Goal: Submit feedback/report problem: Submit feedback/report problem

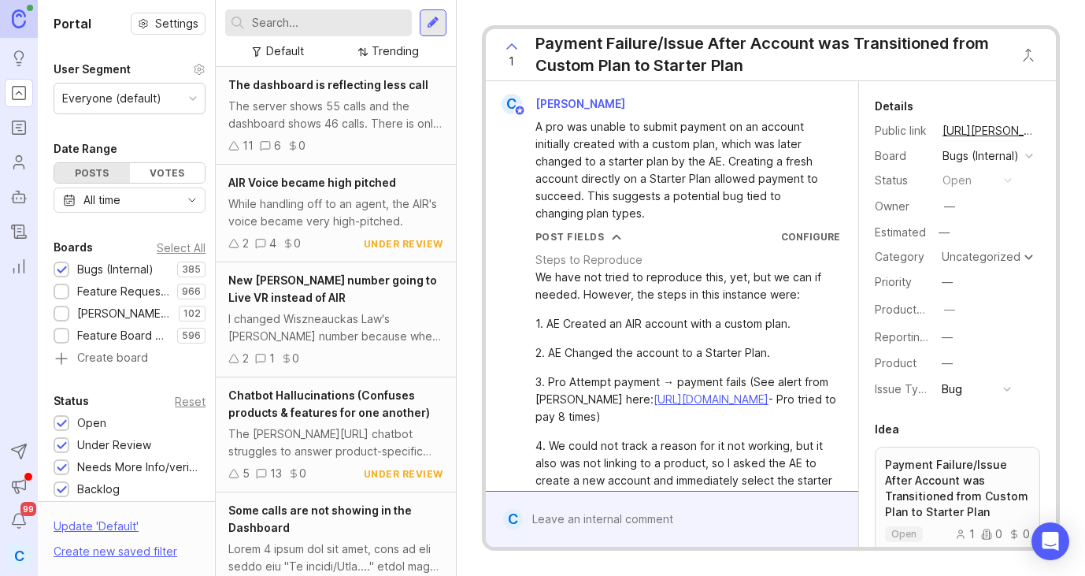
click at [581, 516] on div at bounding box center [683, 519] width 321 height 30
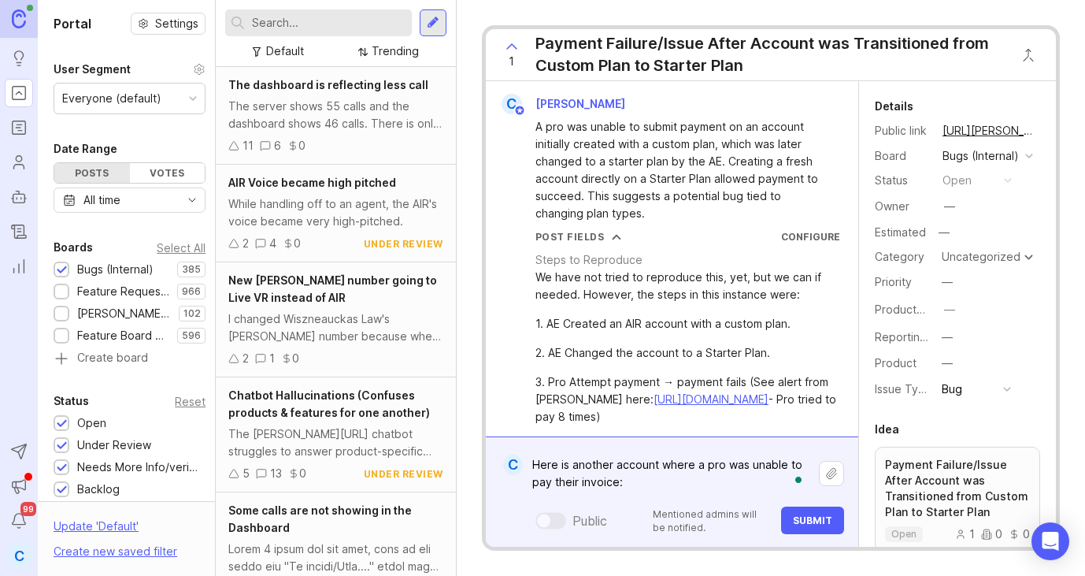
paste textarea "[URL][PERSON_NAME]"
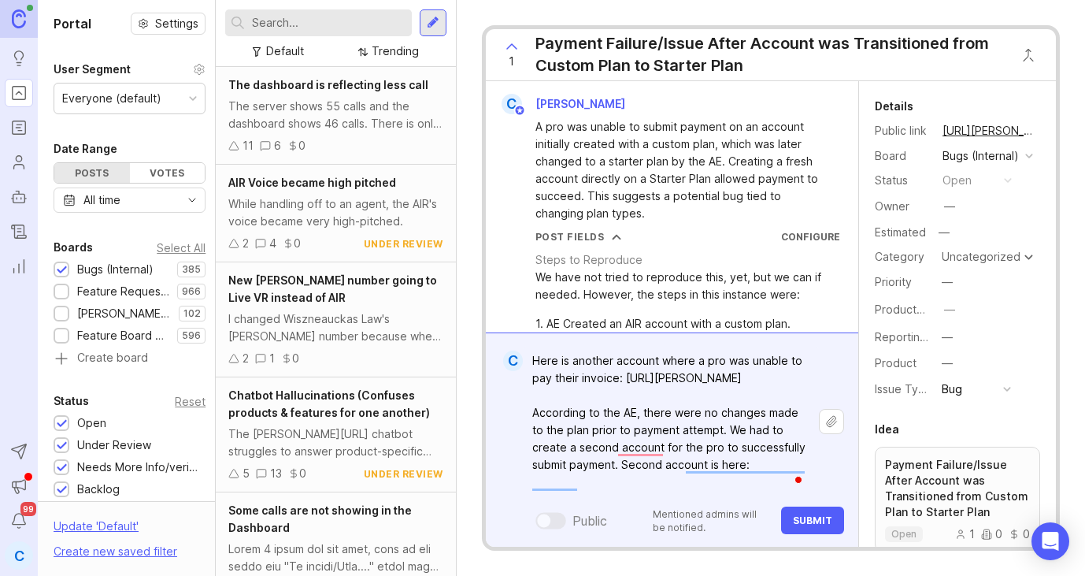
paste textarea "[URL][PERSON_NAME]"
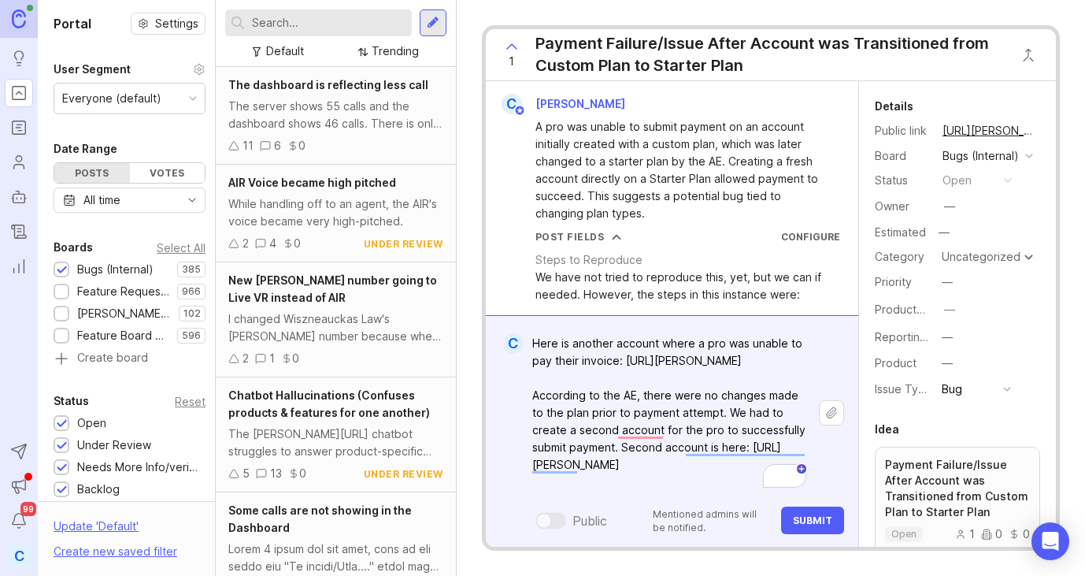
type textarea "Here is another account where a pro was unable to pay their invoice: [URL][PERS…"
click at [799, 514] on span "Submit" at bounding box center [812, 520] width 39 height 12
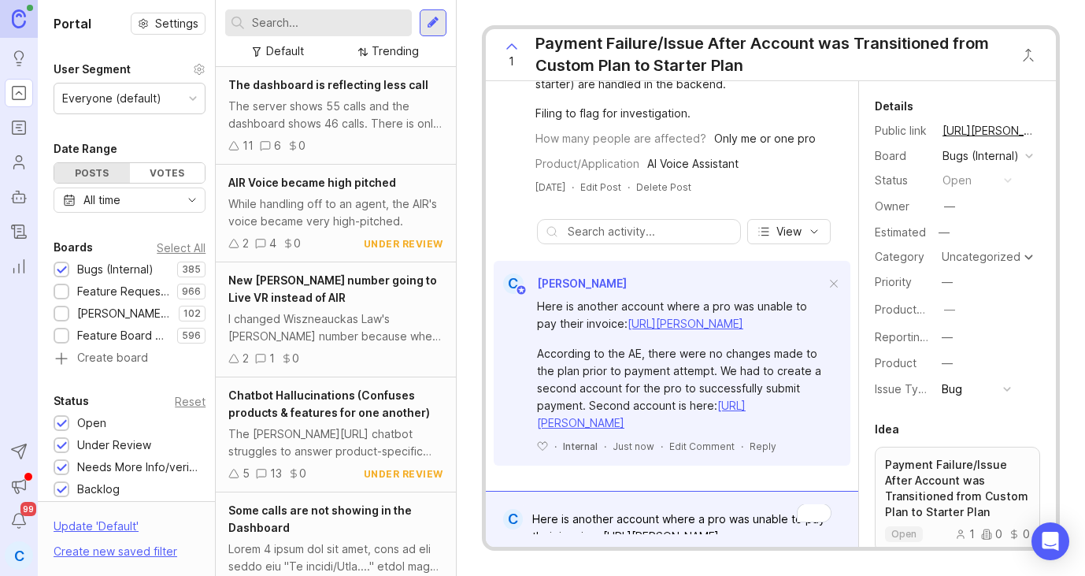
scroll to position [948, 0]
click at [742, 57] on div "Payment Failure/Issue After Account was Transitioned from Custom Plan to Starte…" at bounding box center [770, 54] width 469 height 44
click at [745, 69] on div "Payment Failure/Issue After Account was Transitioned from Custom Plan to Starte…" at bounding box center [770, 54] width 469 height 44
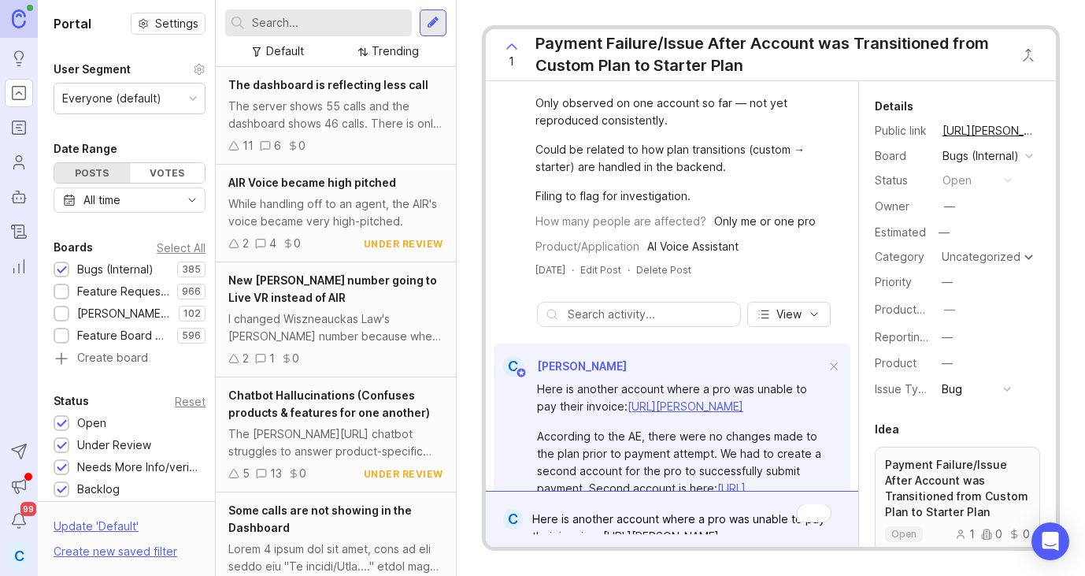
scroll to position [792, 0]
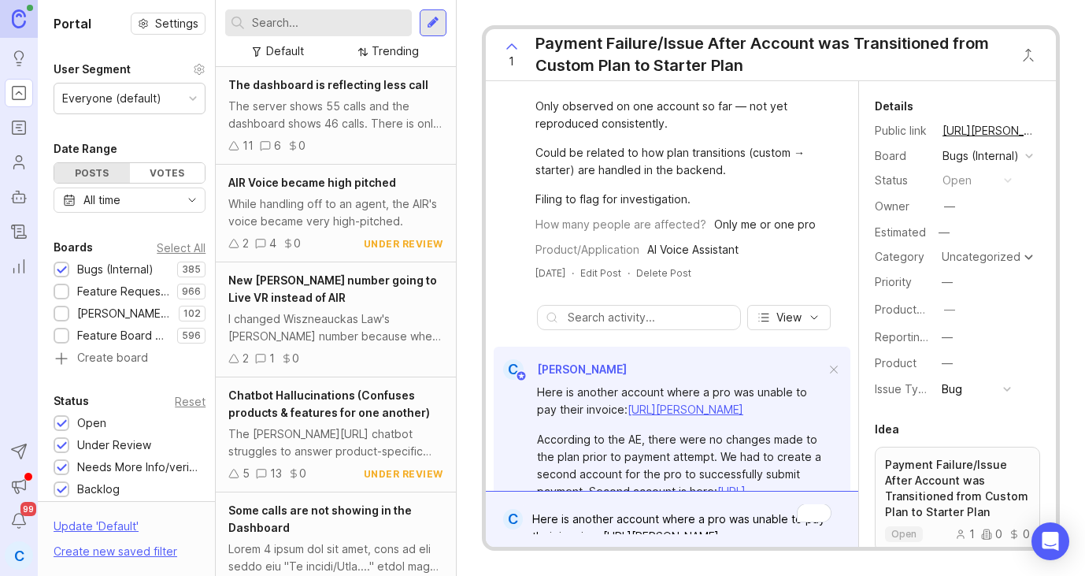
click at [744, 70] on div "Payment Failure/Issue After Account was Transitioned from Custom Plan to Starte…" at bounding box center [770, 54] width 469 height 44
drag, startPoint x: 751, startPoint y: 66, endPoint x: 724, endPoint y: 65, distance: 27.6
click at [724, 65] on div "Payment Failure/Issue After Account was Transitioned from Custom Plan to Starte…" at bounding box center [770, 54] width 469 height 44
click at [716, 65] on div "Payment Failure/Issue After Account was Transitioned from Custom Plan to Starte…" at bounding box center [770, 54] width 469 height 44
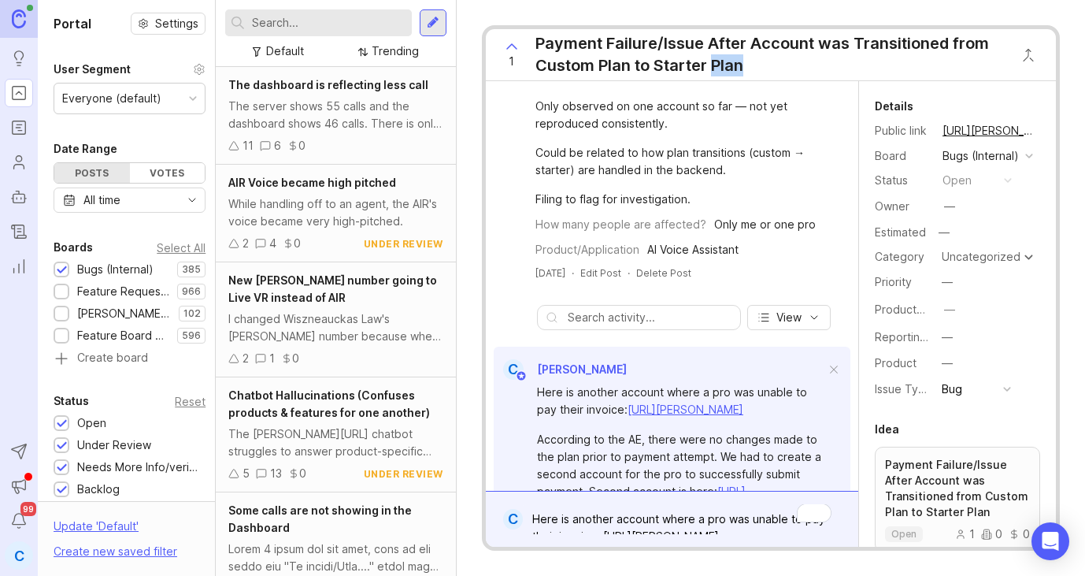
click at [716, 65] on div "Payment Failure/Issue After Account was Transitioned from Custom Plan to Starte…" at bounding box center [770, 54] width 469 height 44
click at [796, 51] on div "Payment Failure/Issue After Account was Transitioned from Custom Plan to Starte…" at bounding box center [770, 54] width 469 height 44
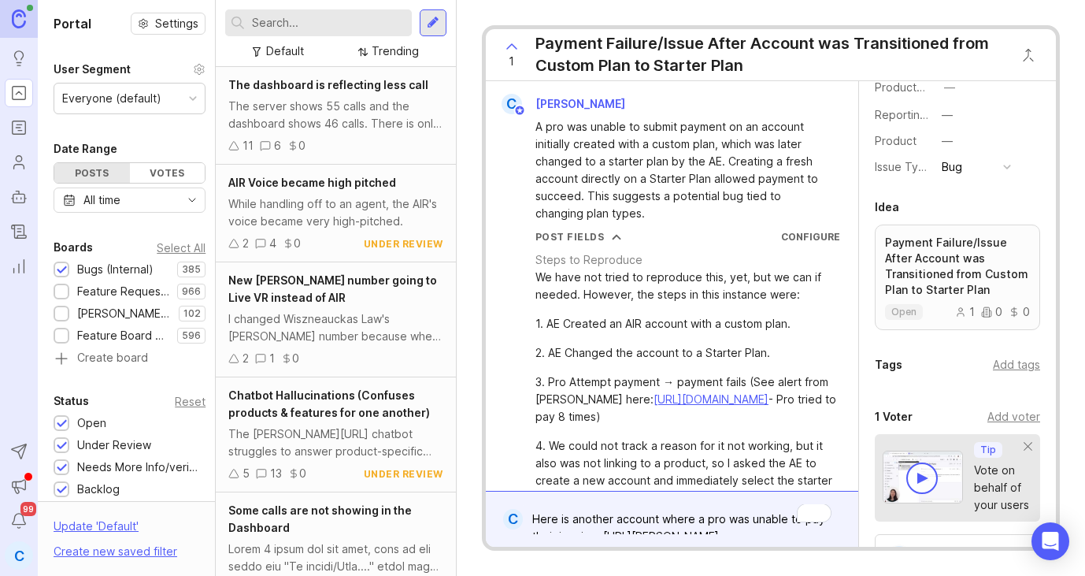
scroll to position [225, 0]
click at [931, 268] on p "Payment Failure/Issue After Account was Transitioned from Custom Plan to Starte…" at bounding box center [957, 263] width 145 height 63
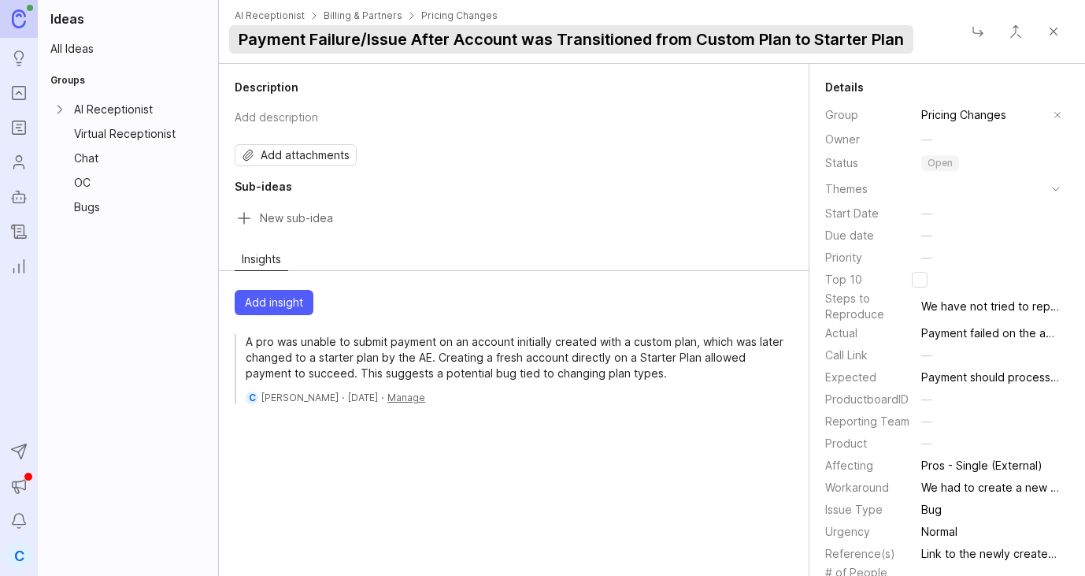
click at [890, 39] on button "Payment Failure/Issue After Account was Transitioned from Custom Plan to Starte…" at bounding box center [571, 39] width 685 height 28
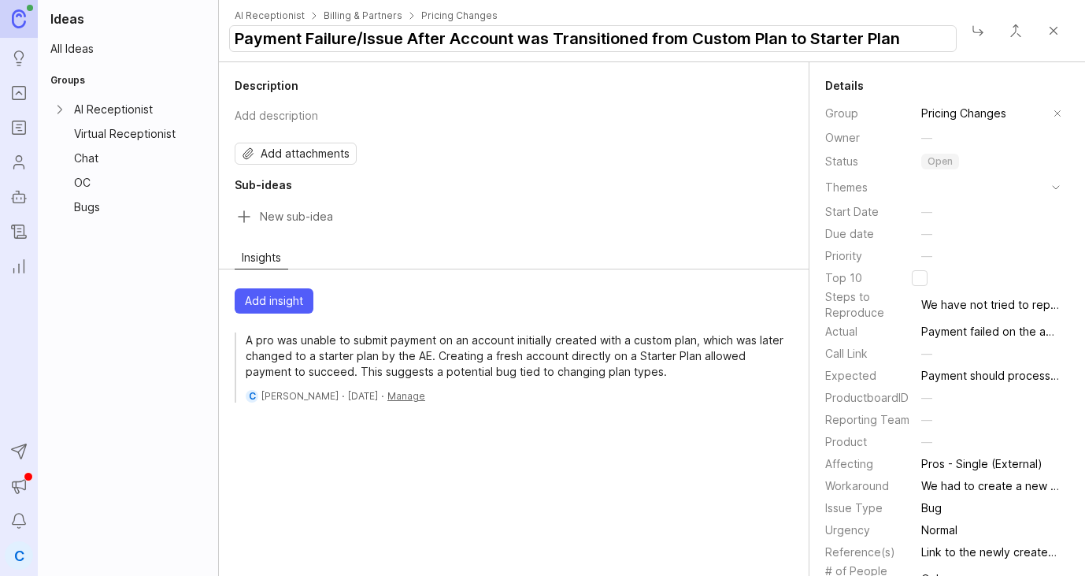
drag, startPoint x: 915, startPoint y: 41, endPoint x: 406, endPoint y: 46, distance: 509.7
click at [406, 45] on input "Payment Failure/Issue After Account was Transitioned from Custom Plan to Starte…" at bounding box center [593, 38] width 728 height 27
type input "Payment Failure - Pro unable to successfully submit payment on account"
click at [771, 19] on span "AI Receptionist Billing & Partners Pricing Changes" at bounding box center [599, 15] width 728 height 13
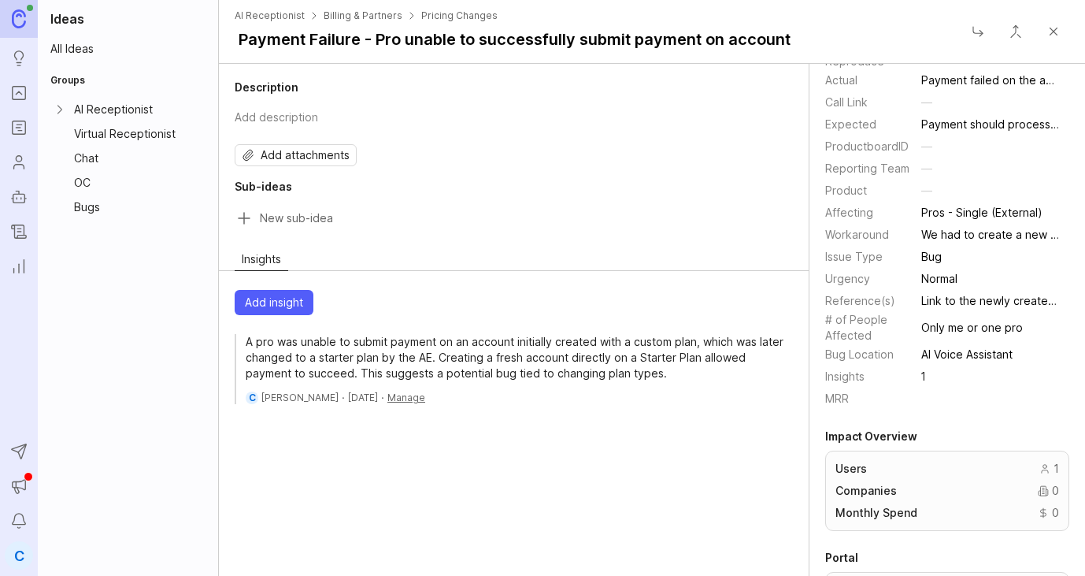
scroll to position [284, 0]
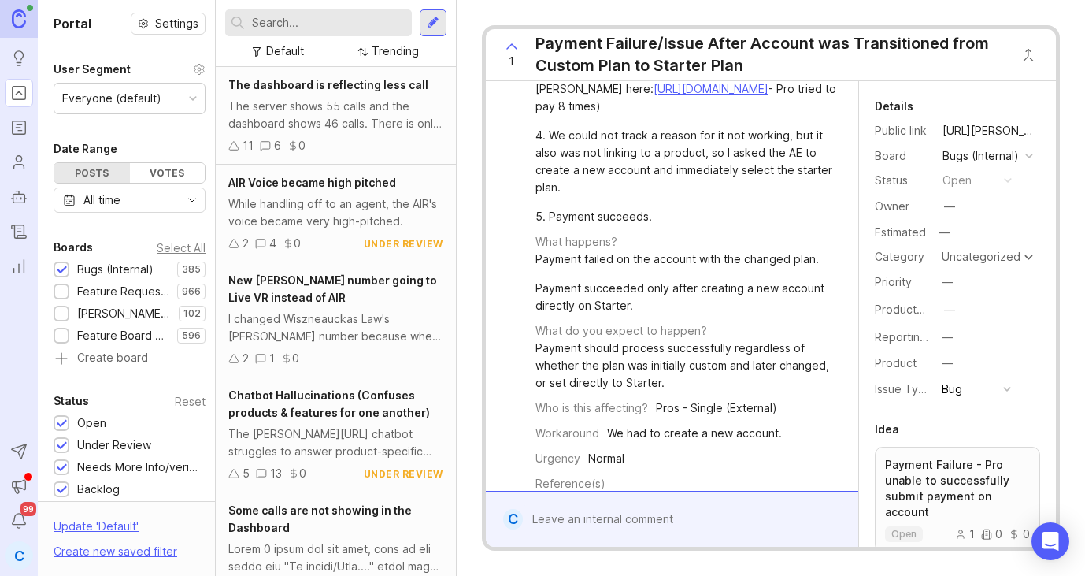
scroll to position [310, 0]
